Goal: Task Accomplishment & Management: Complete application form

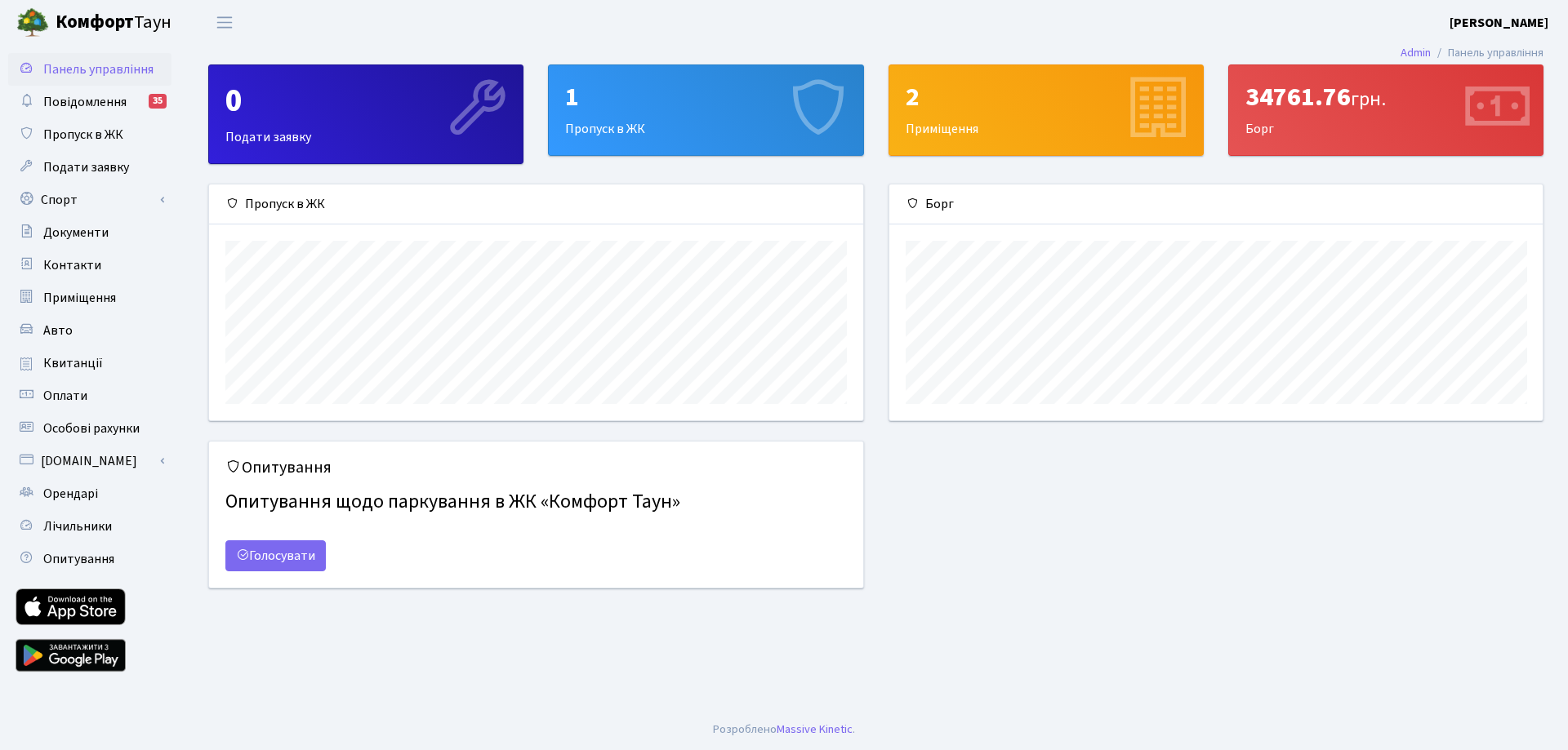
scroll to position [236, 653]
click at [633, 130] on div "1 Пропуск в ЖК" at bounding box center [706, 110] width 314 height 90
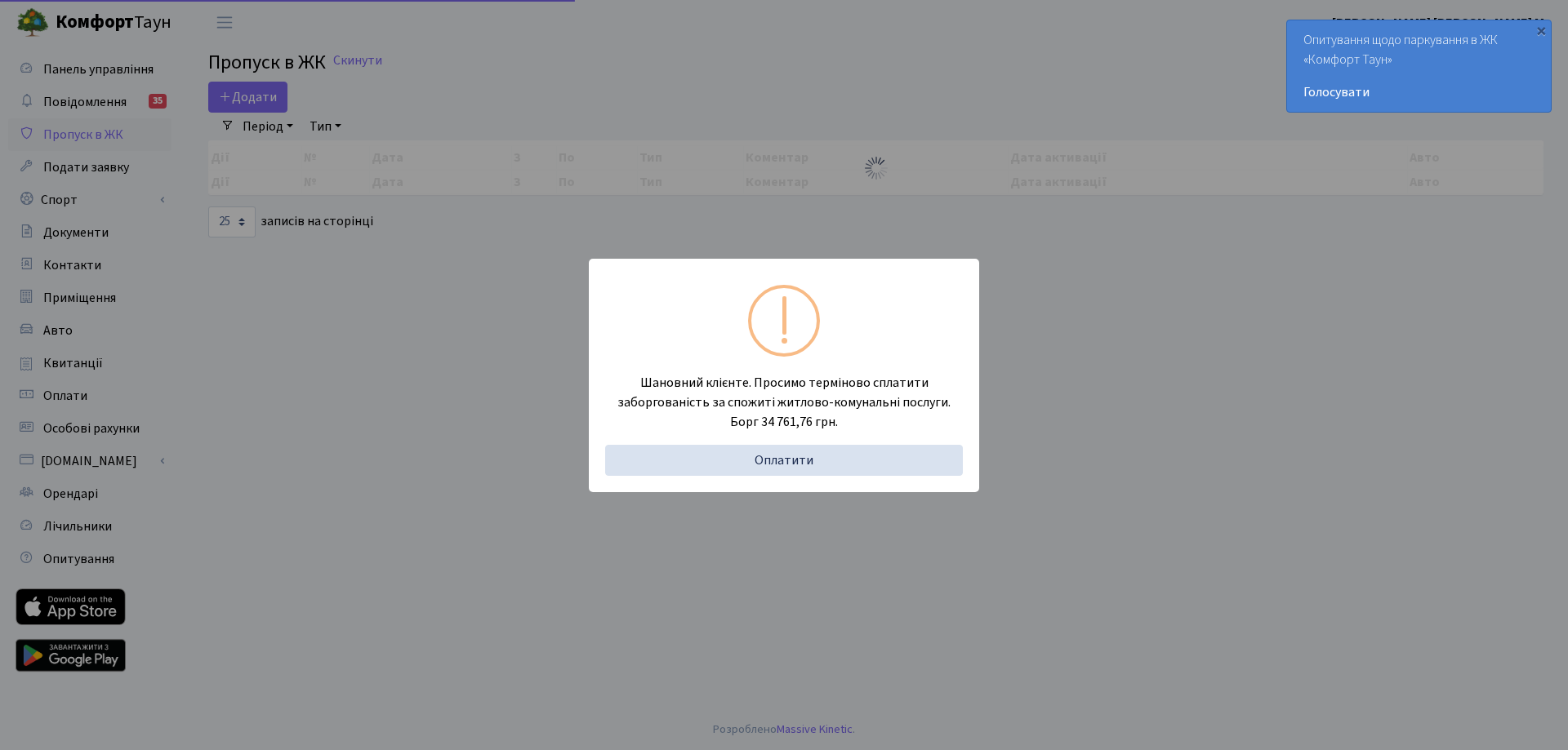
select select "25"
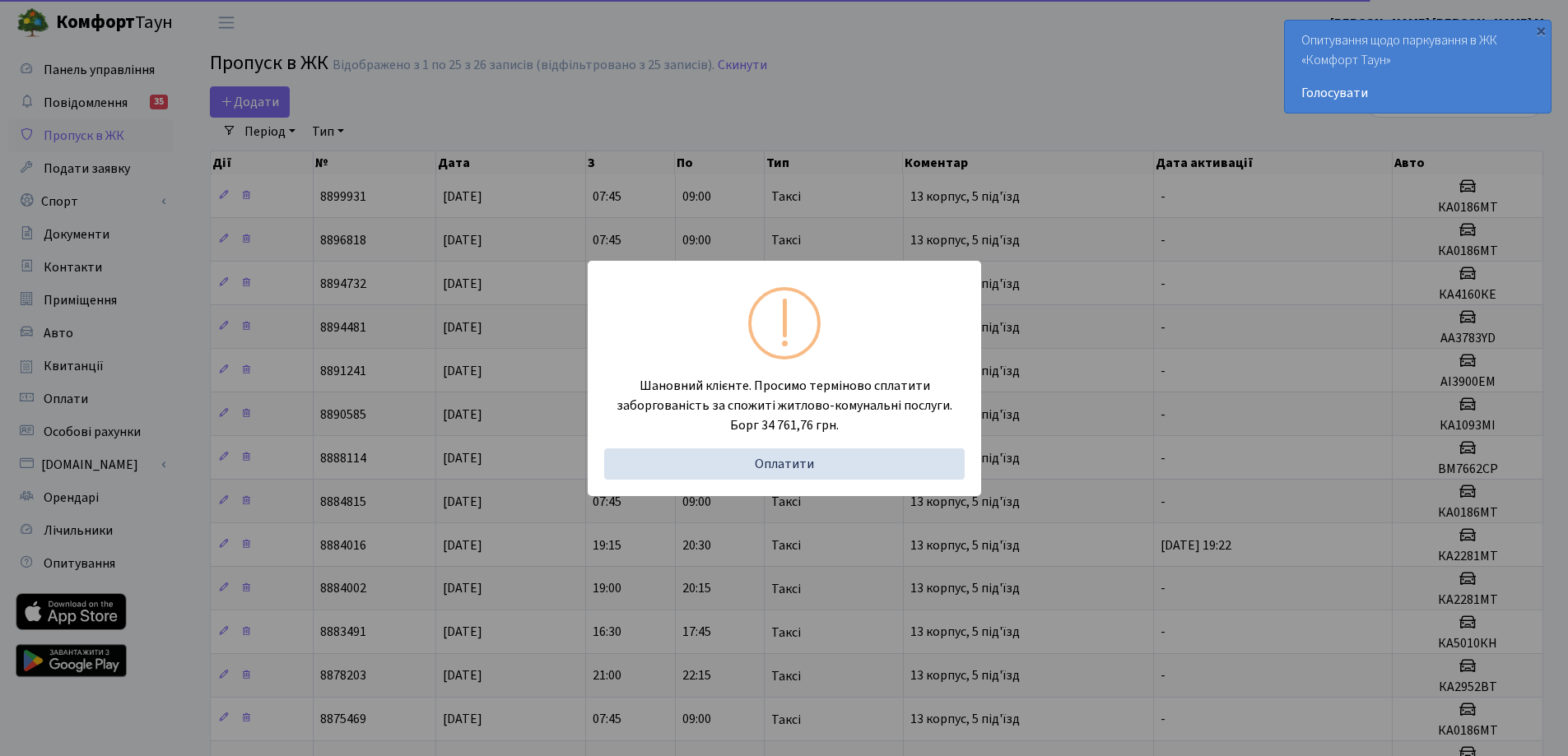
click at [912, 107] on div "Шановний клієнте. Просимо терміново сплатити заборгованість за спожиті житлово-…" at bounding box center [784, 378] width 1568 height 756
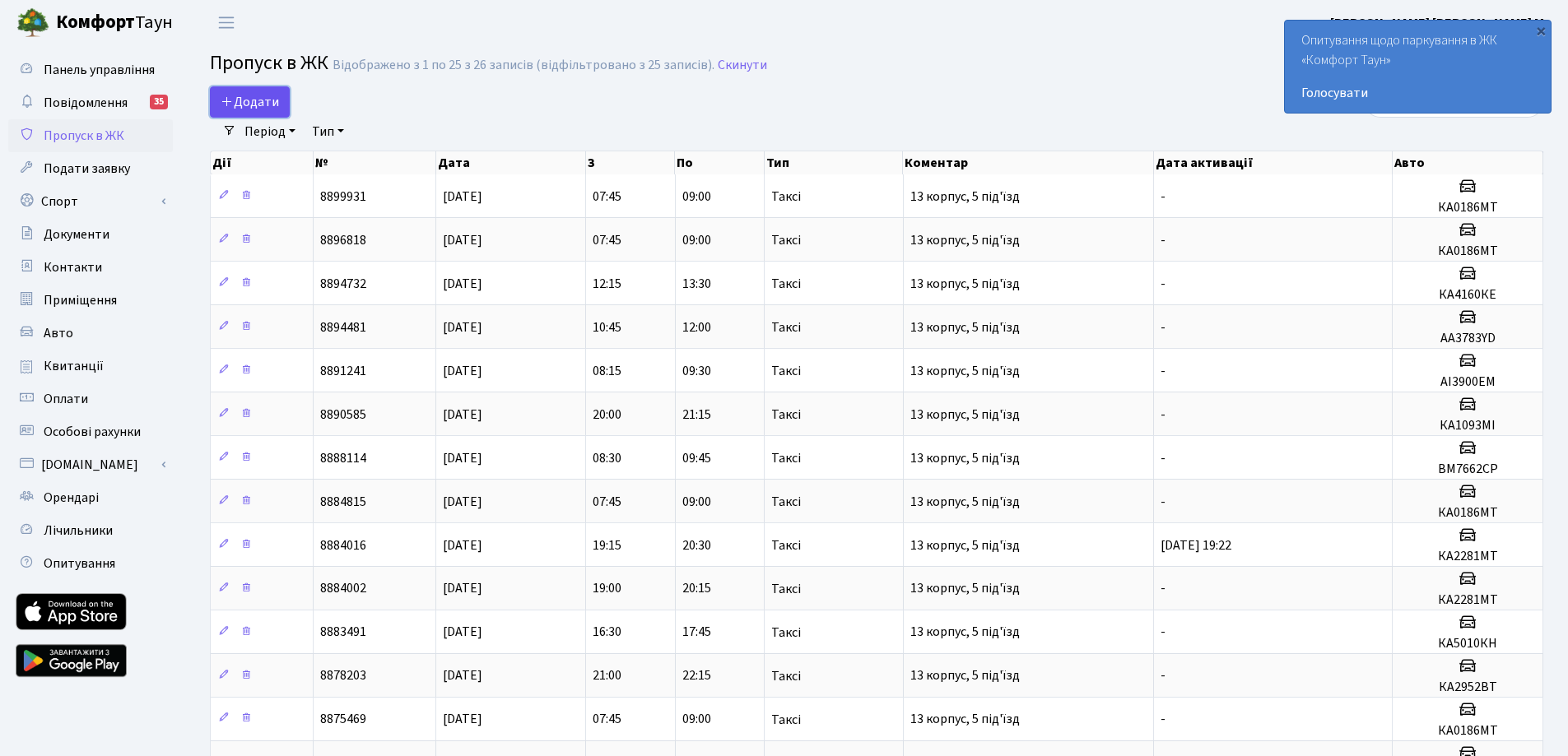
click at [238, 98] on span "Додати" at bounding box center [249, 102] width 58 height 18
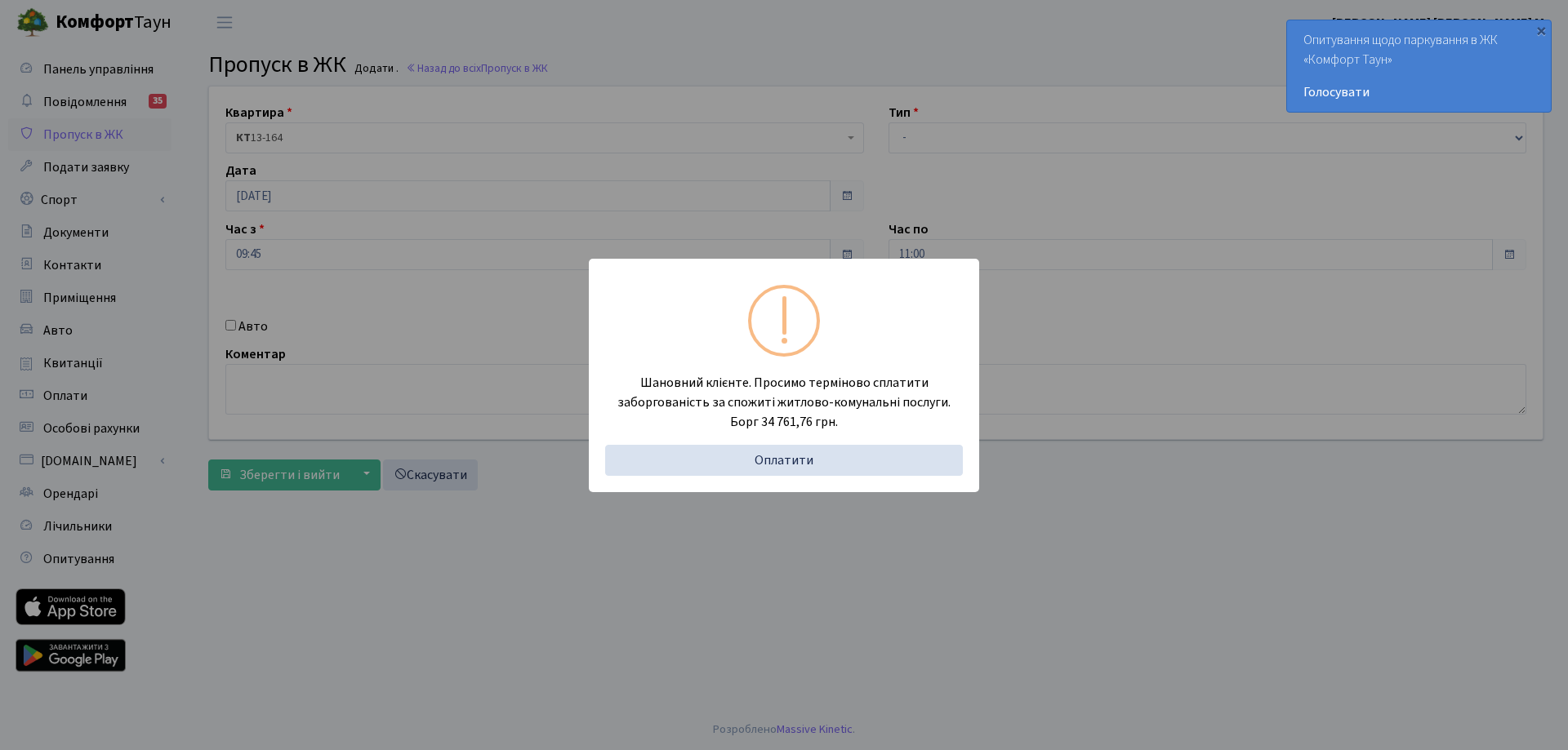
click at [858, 102] on div "Шановний клієнте. Просимо терміново сплатити заборгованість за спожиті житлово-…" at bounding box center [784, 375] width 1568 height 750
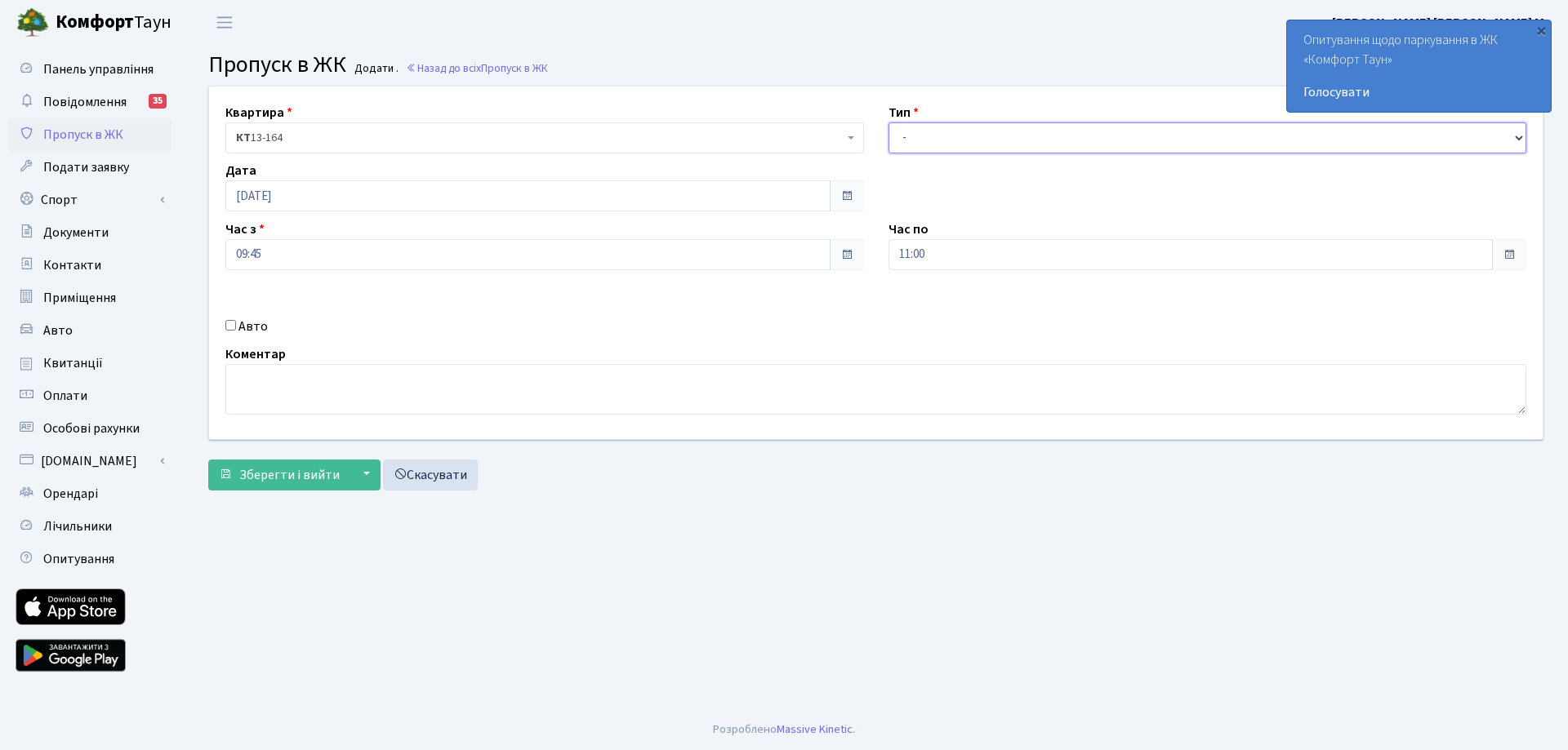
click at [965, 141] on select "- Доставка Таксі Гості Сервіс" at bounding box center [1208, 137] width 639 height 31
select select "3"
click at [888, 122] on select "- Доставка Таксі Гості Сервіс" at bounding box center [1208, 137] width 639 height 31
click at [318, 392] on textarea at bounding box center [876, 389] width 1300 height 51
type textarea "Toyly - 13 корпус 5 підїзд"
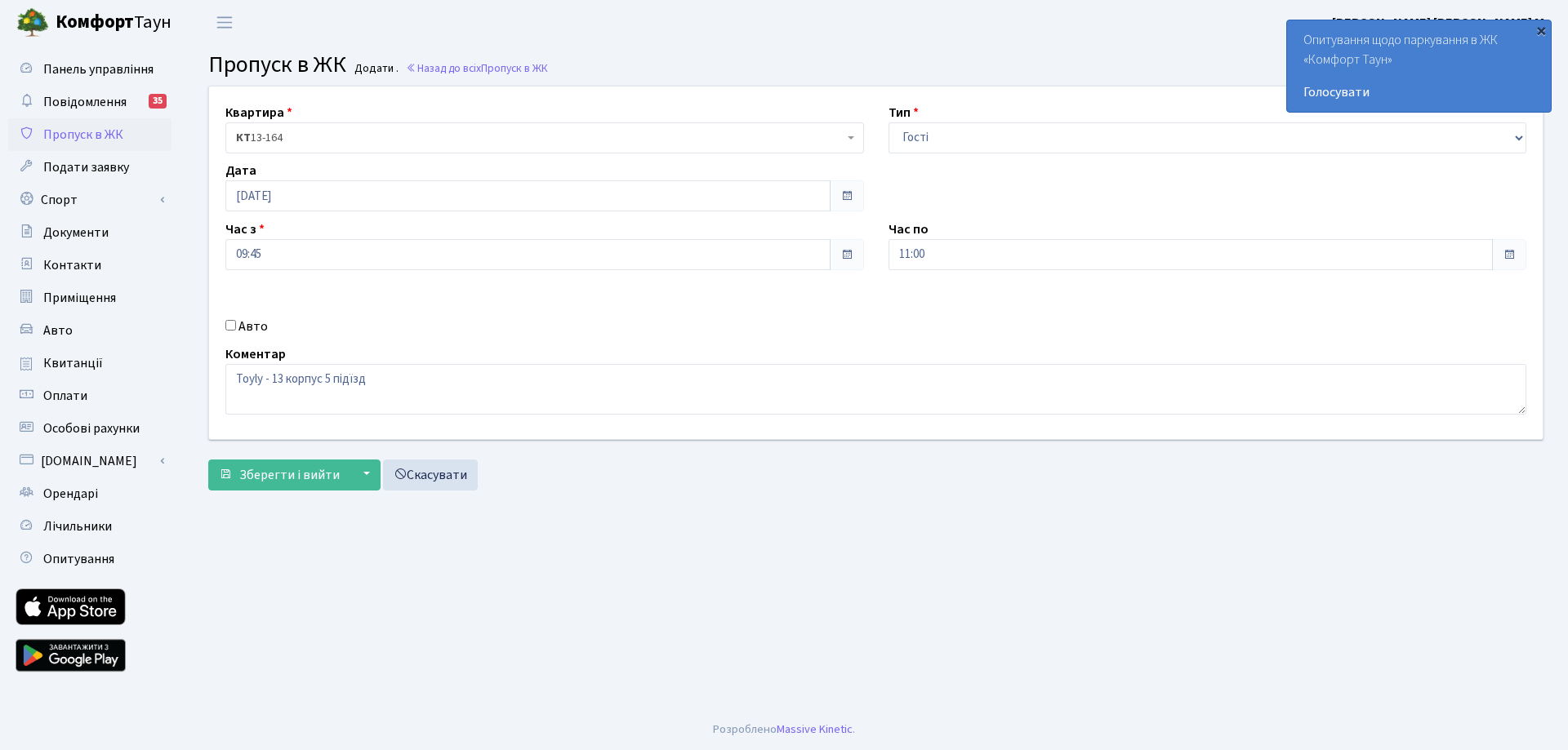
click at [1539, 30] on div "×" at bounding box center [1540, 30] width 16 height 16
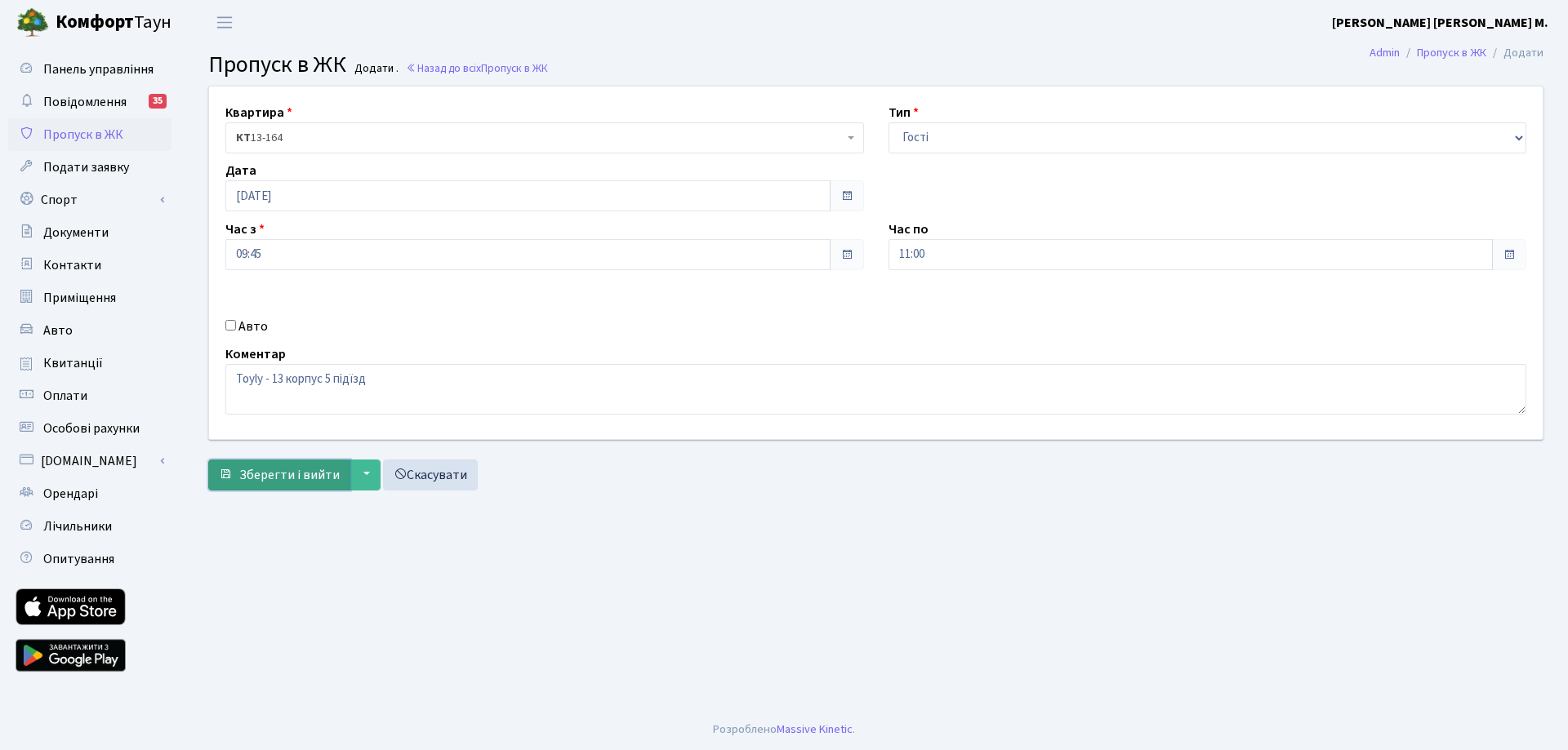
click at [293, 477] on span "Зберегти і вийти" at bounding box center [289, 475] width 101 height 18
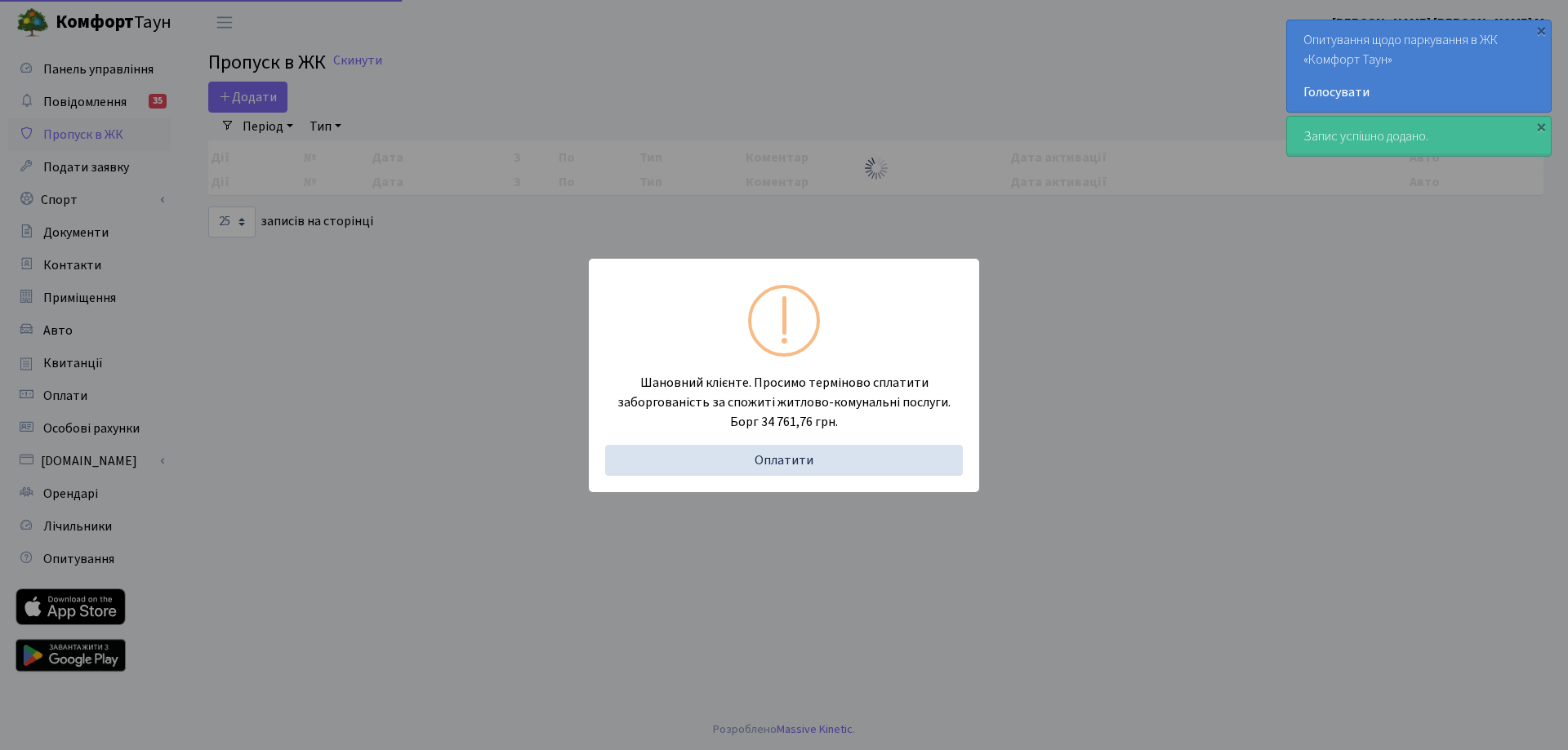
select select "25"
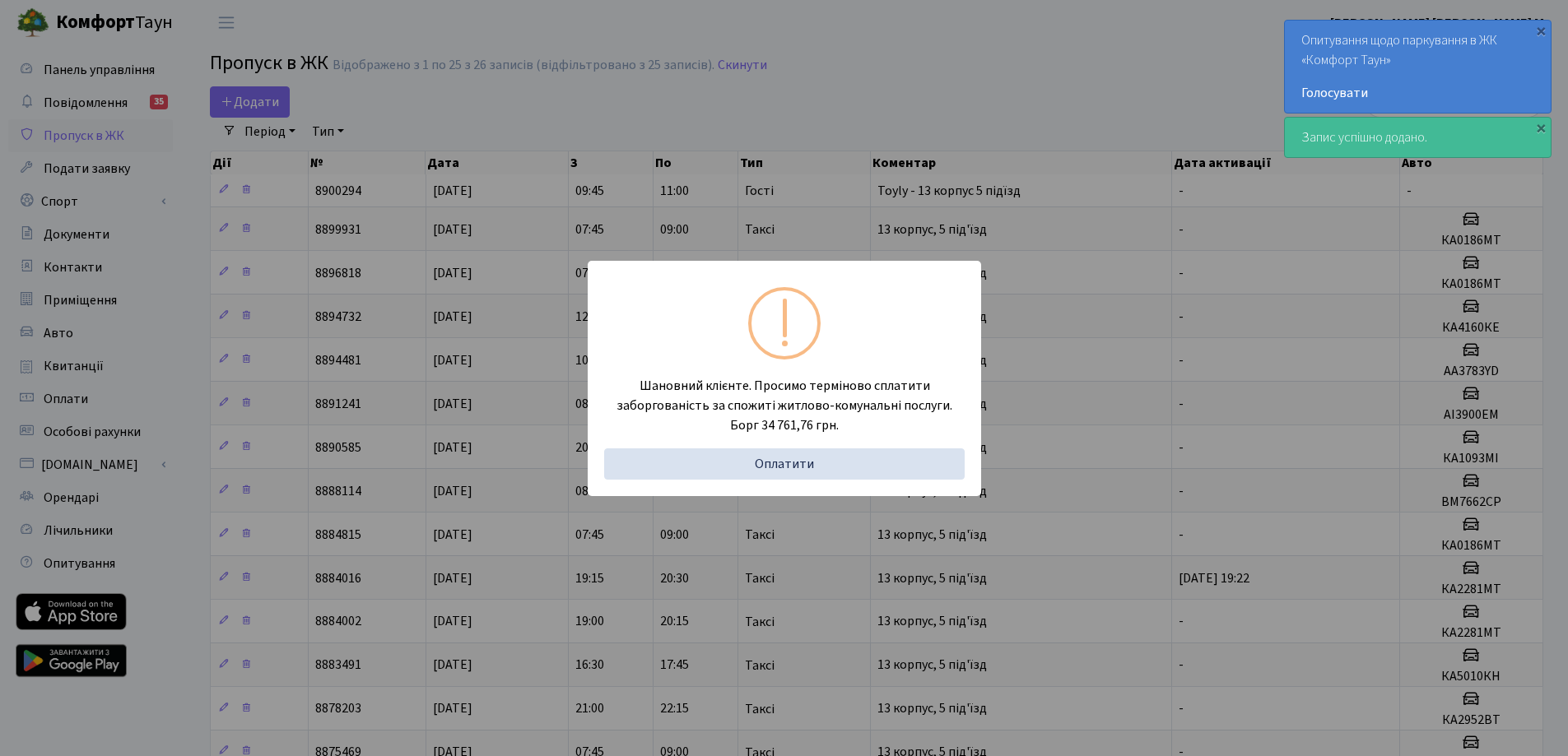
click at [1015, 25] on div "Шановний клієнте. Просимо терміново сплатити заборгованість за спожиті житлово-…" at bounding box center [784, 378] width 1568 height 756
